Goal: Information Seeking & Learning: Learn about a topic

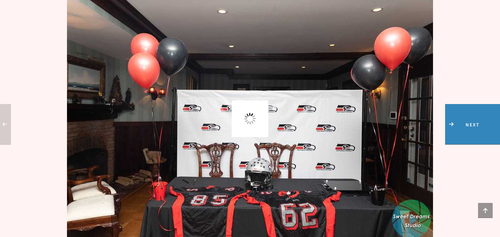
click at [493, 128] on span "Next" at bounding box center [472, 124] width 55 height 40
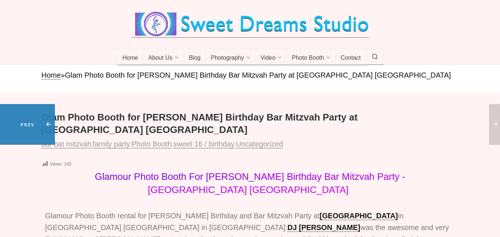
click at [2, 124] on span "Prev" at bounding box center [27, 124] width 55 height 40
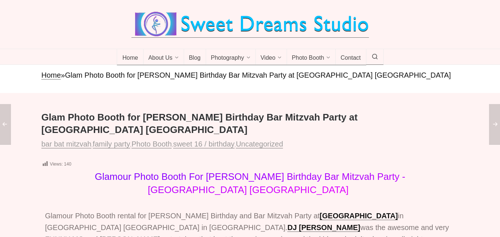
scroll to position [57, 0]
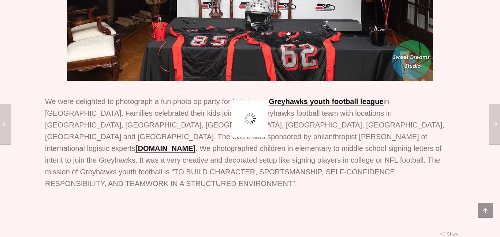
scroll to position [346, 0]
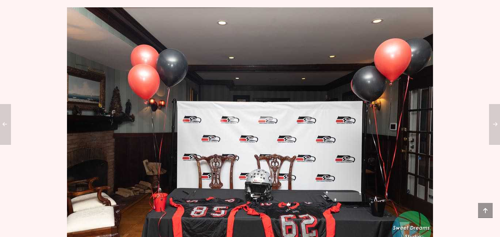
click at [260, 182] on img at bounding box center [250, 129] width 366 height 244
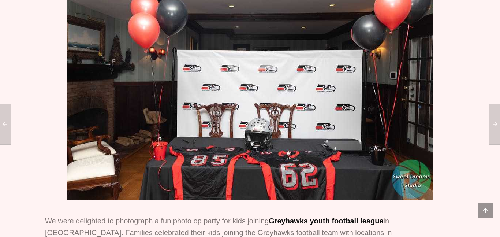
scroll to position [0, 0]
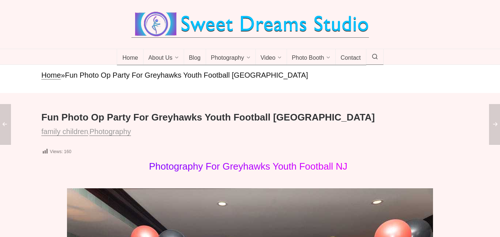
click at [375, 124] on div "Fun Photo Op Party For Greyhawks Youth Football [GEOGRAPHIC_DATA] family childr…" at bounding box center [249, 124] width 417 height 26
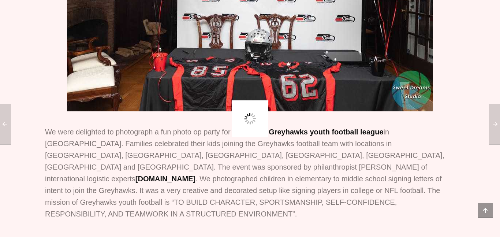
scroll to position [321, 0]
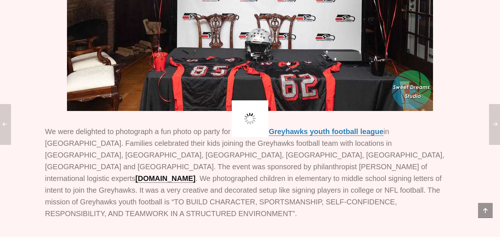
click at [297, 133] on link "Greyhawks youth football league" at bounding box center [326, 131] width 115 height 8
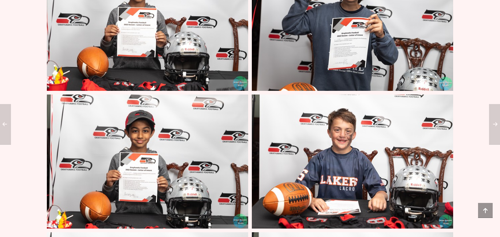
scroll to position [11382, 0]
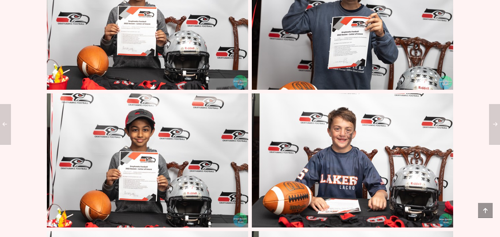
click at [173, 41] on img at bounding box center [147, 22] width 201 height 134
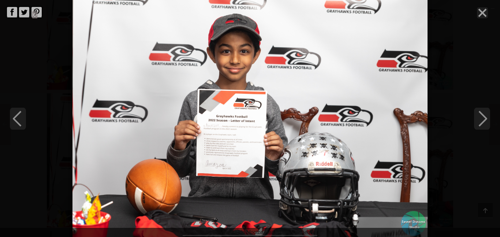
click at [458, 34] on div "photography greyhawks kids football team party northern nj" at bounding box center [250, 118] width 500 height 237
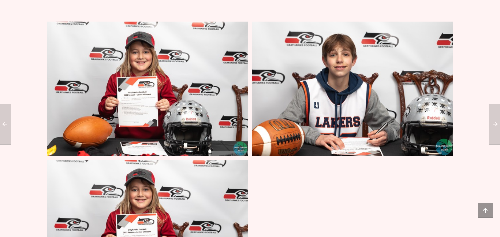
scroll to position [9386, 0]
